Goal: Find specific page/section

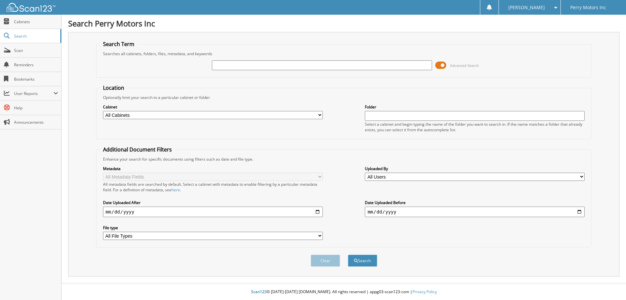
click at [318, 115] on select "All Cabinets 2020 BODY SHOP RECEIPTS 2020 BODY SHOP RO 2021 BODY SHOP RECEIPTS …" at bounding box center [213, 115] width 220 height 8
select select "50490"
click at [103, 111] on select "All Cabinets 2020 BODY SHOP RECEIPTS 2020 BODY SHOP RO 2021 BODY SHOP RECEIPTS …" at bounding box center [213, 115] width 220 height 8
click at [244, 65] on input "text" at bounding box center [322, 65] width 220 height 10
type input "90009"
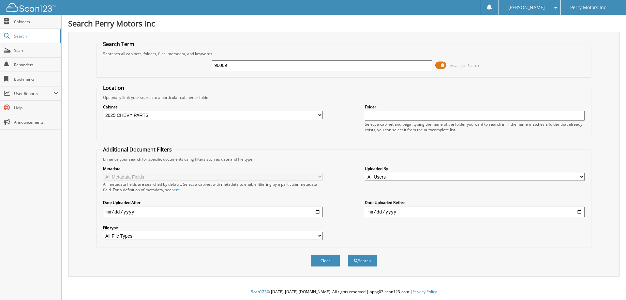
click at [348, 254] on button "Search" at bounding box center [362, 260] width 29 height 12
